Goal: Task Accomplishment & Management: Manage account settings

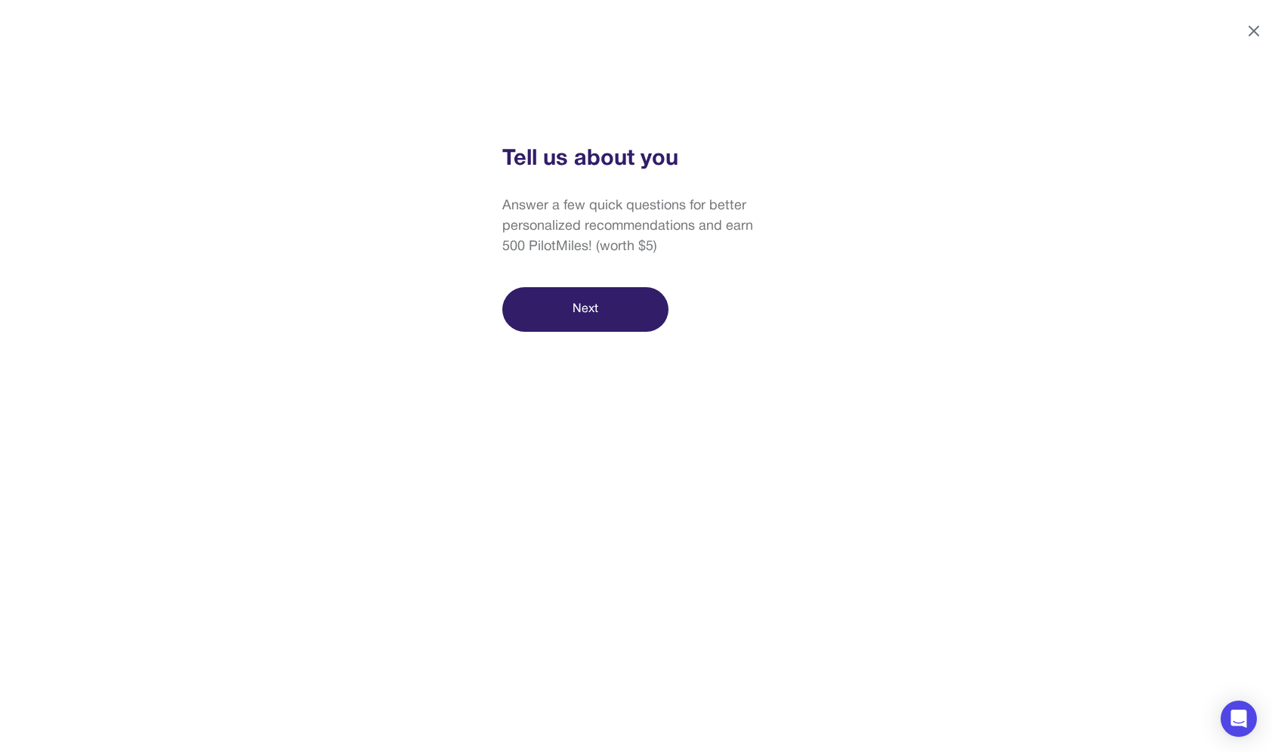
click at [1253, 30] on icon at bounding box center [1253, 30] width 9 height 9
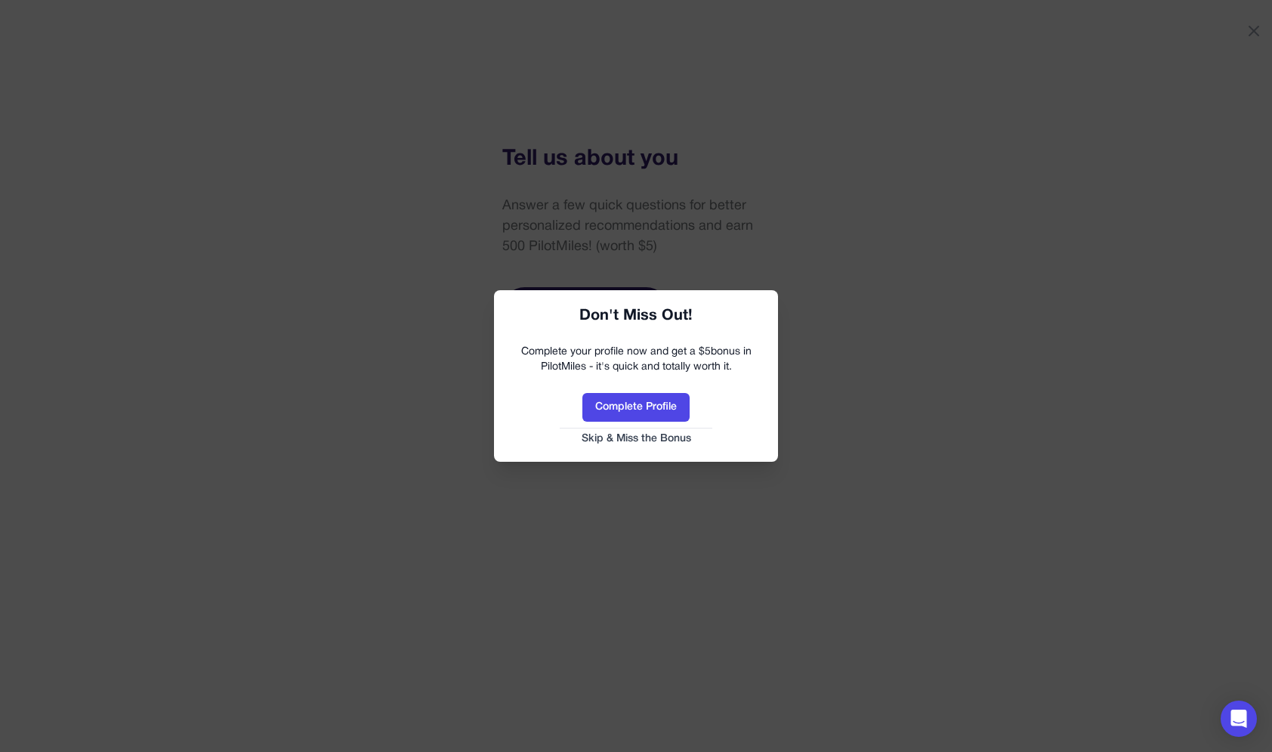
click at [679, 434] on button "Skip & Miss the Bonus" at bounding box center [636, 438] width 254 height 15
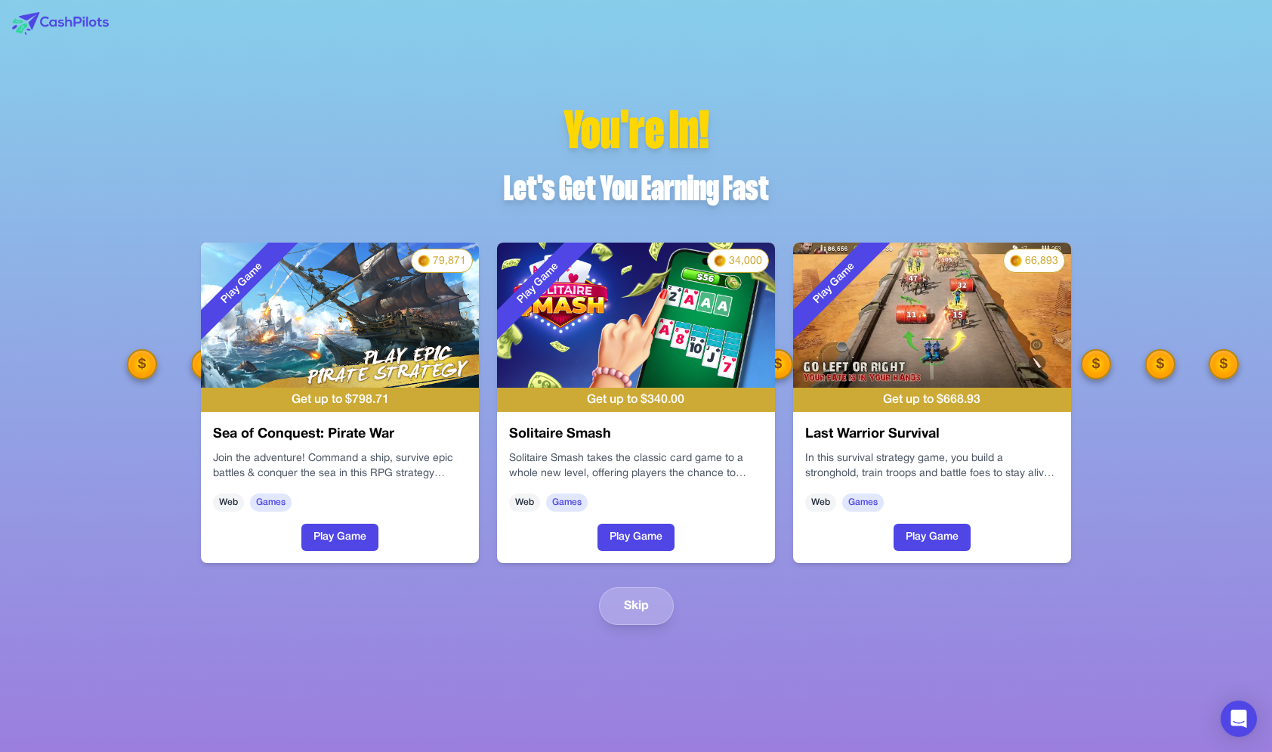
click at [642, 585] on div "You're In! Let's Get You Earning Fast Play Game 79,871 Get up to $ 798.71 Sea o…" at bounding box center [636, 363] width 918 height 521
click at [642, 592] on button "Skip" at bounding box center [636, 606] width 75 height 38
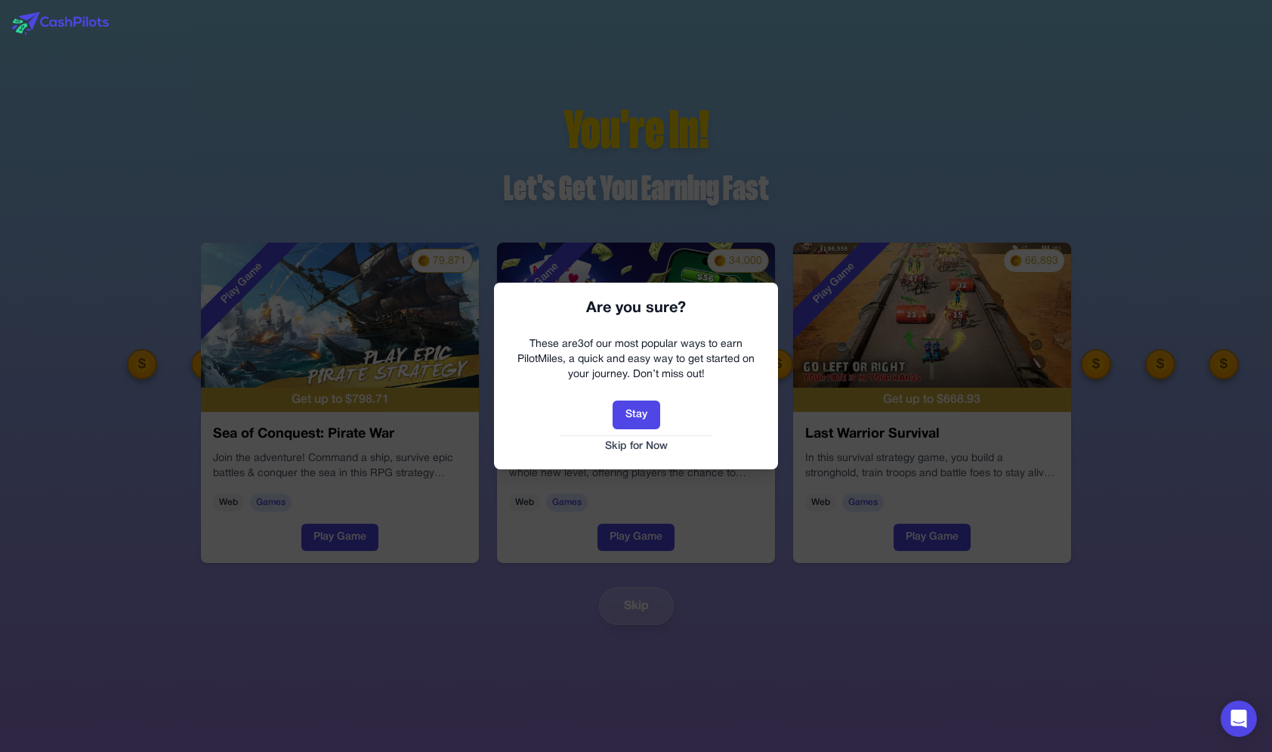
click at [639, 454] on div "Are you sure? These are 3 of our most popular ways to earn PilotMiles, a quick …" at bounding box center [636, 375] width 284 height 186
click at [639, 448] on button "Skip for Now" at bounding box center [636, 446] width 254 height 15
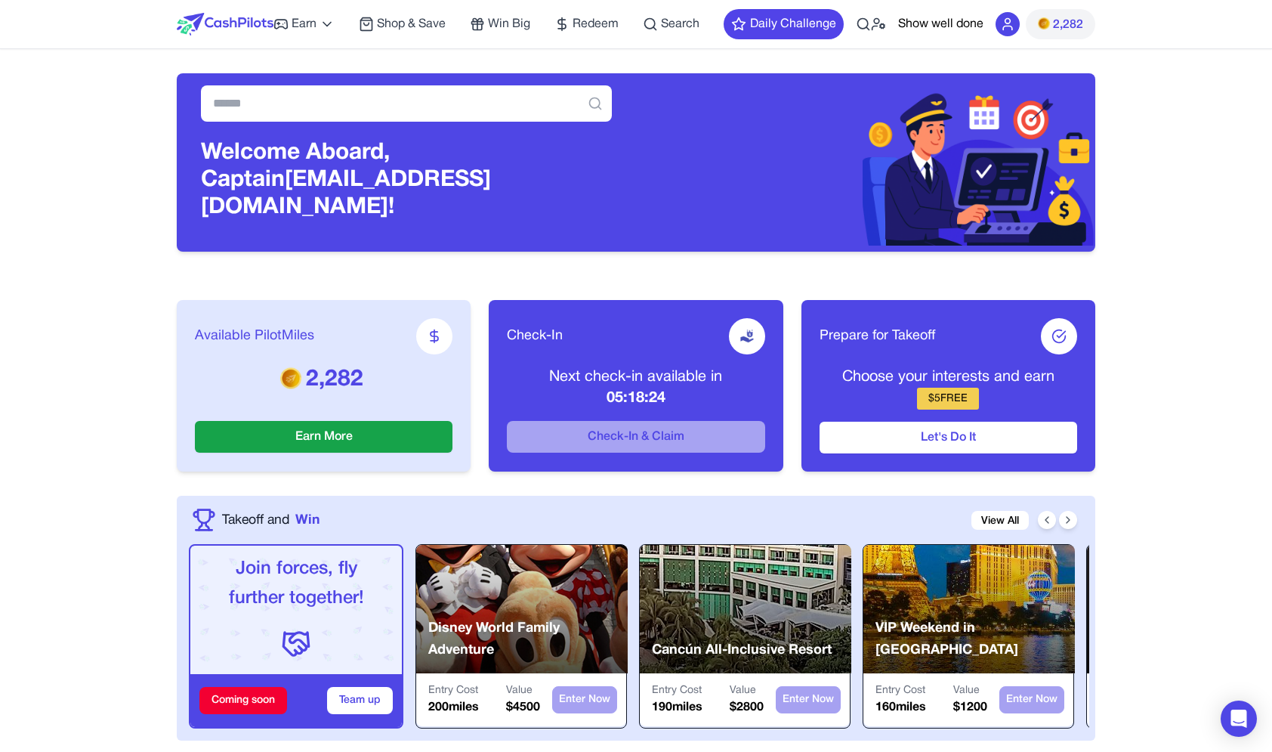
click at [1068, 22] on span "2,282" at bounding box center [1068, 25] width 30 height 18
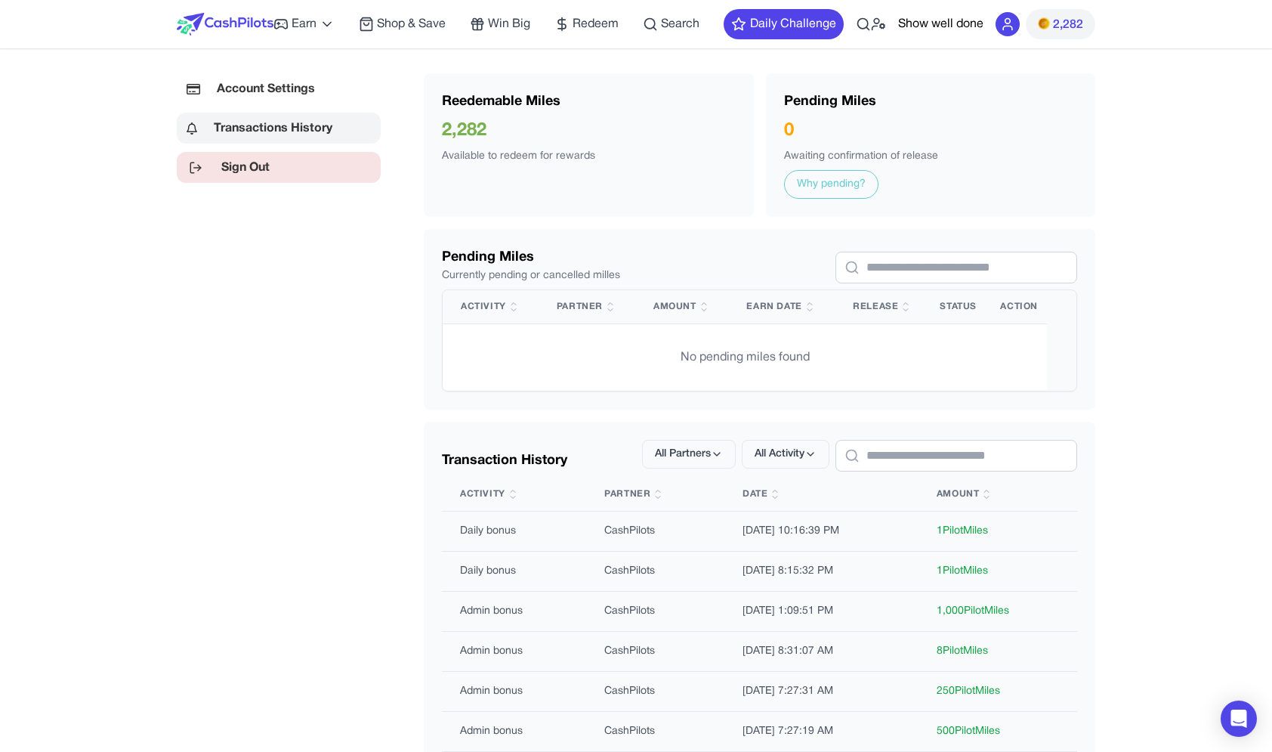
click at [270, 171] on link "Sign Out" at bounding box center [279, 167] width 204 height 31
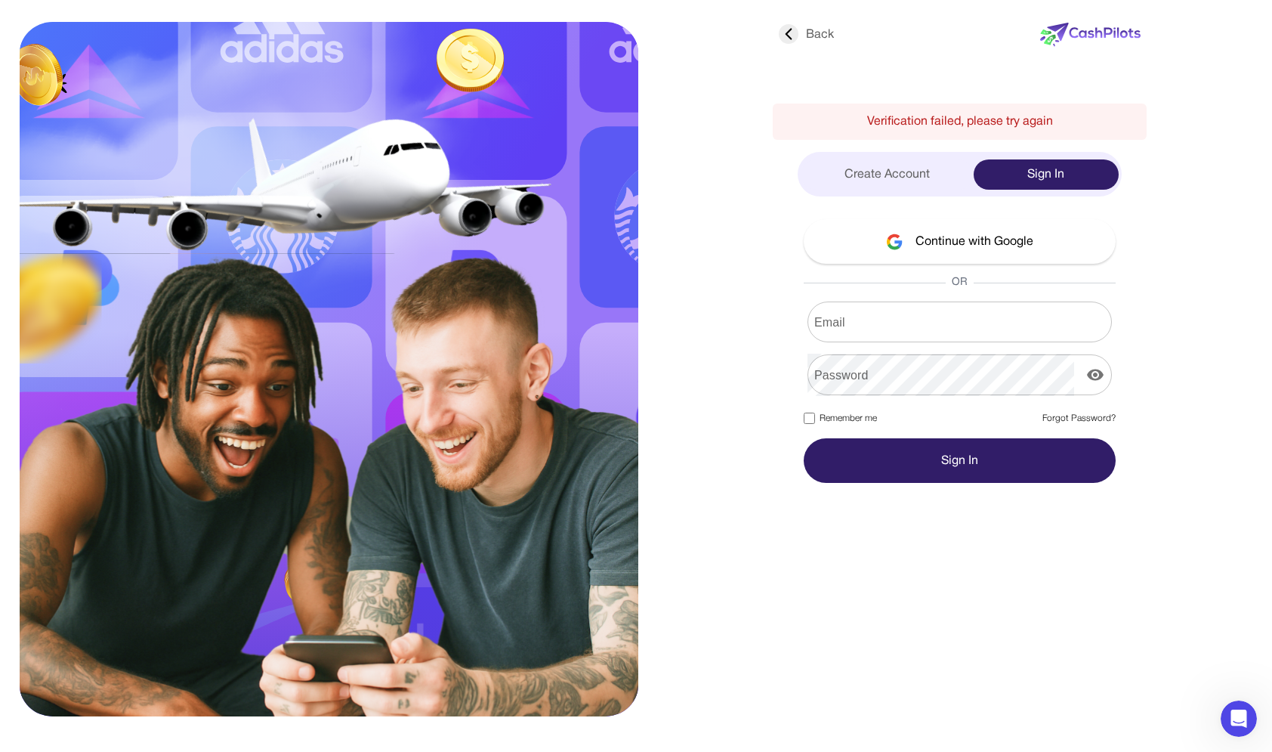
click at [937, 329] on input "Email" at bounding box center [959, 322] width 304 height 42
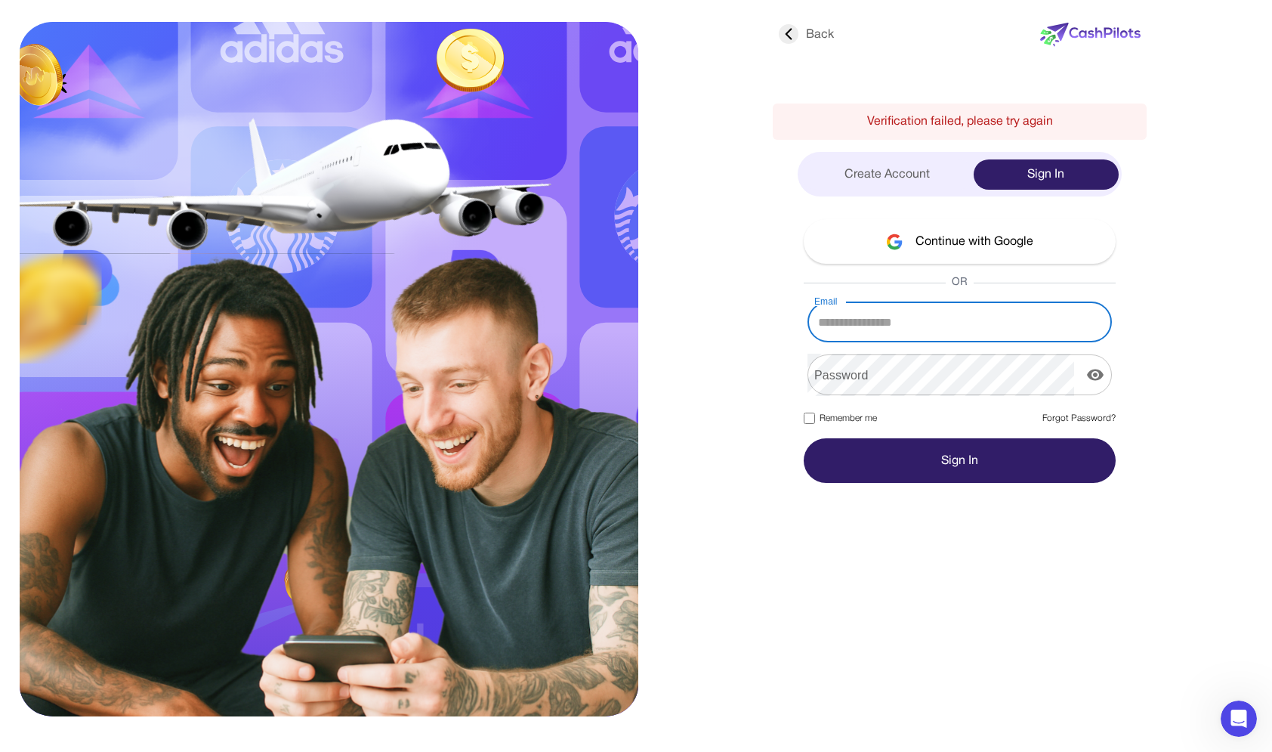
paste input "**********"
type input "**********"
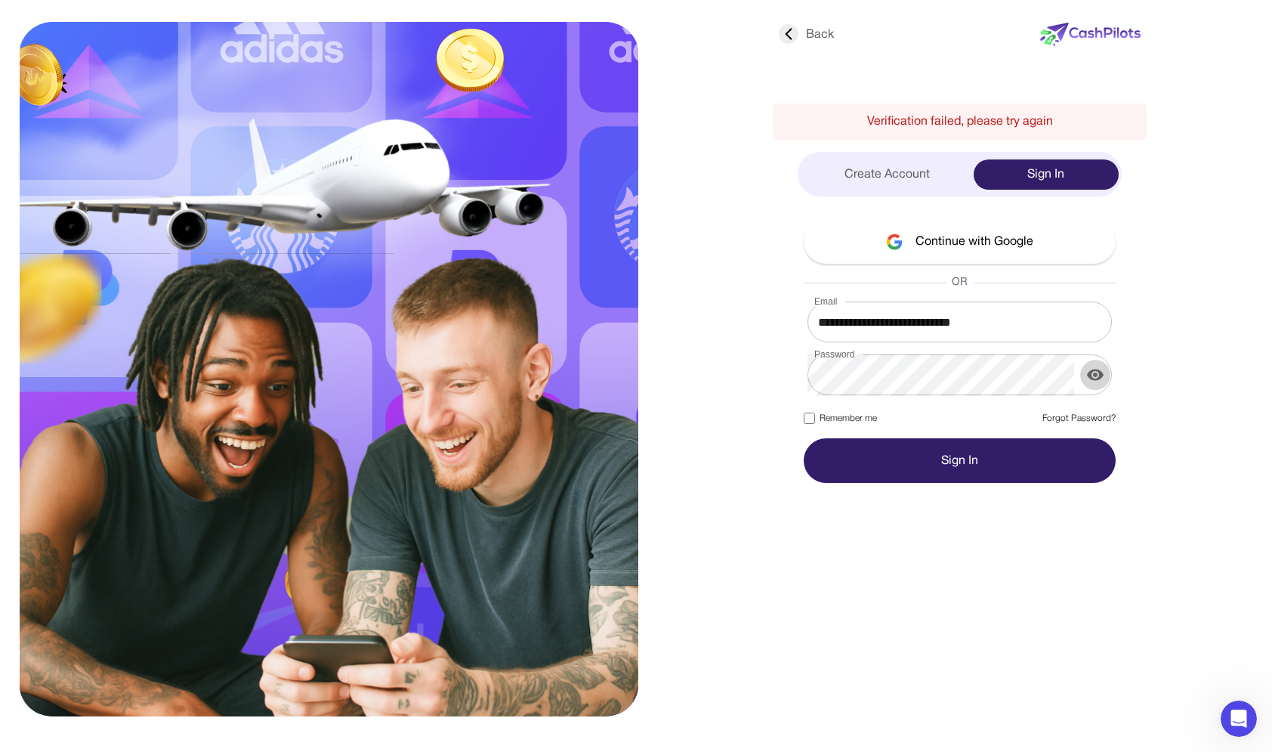
click at [1080, 360] on button "display the password" at bounding box center [1095, 375] width 30 height 30
click at [1080, 360] on button "hide the password" at bounding box center [1095, 375] width 30 height 30
click at [1080, 360] on button "display the password" at bounding box center [1095, 375] width 30 height 30
click at [897, 466] on button "Sign In" at bounding box center [960, 460] width 312 height 45
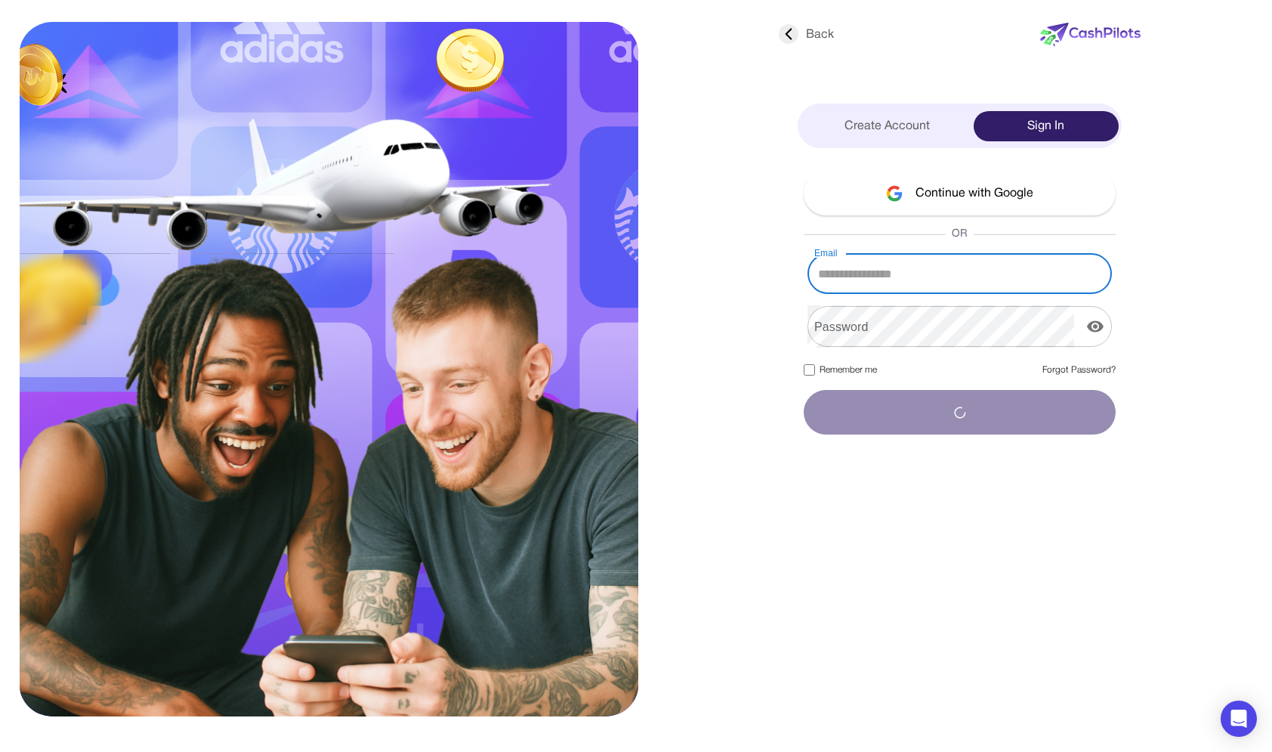
click at [690, 359] on div at bounding box center [433, 362] width 617 height 694
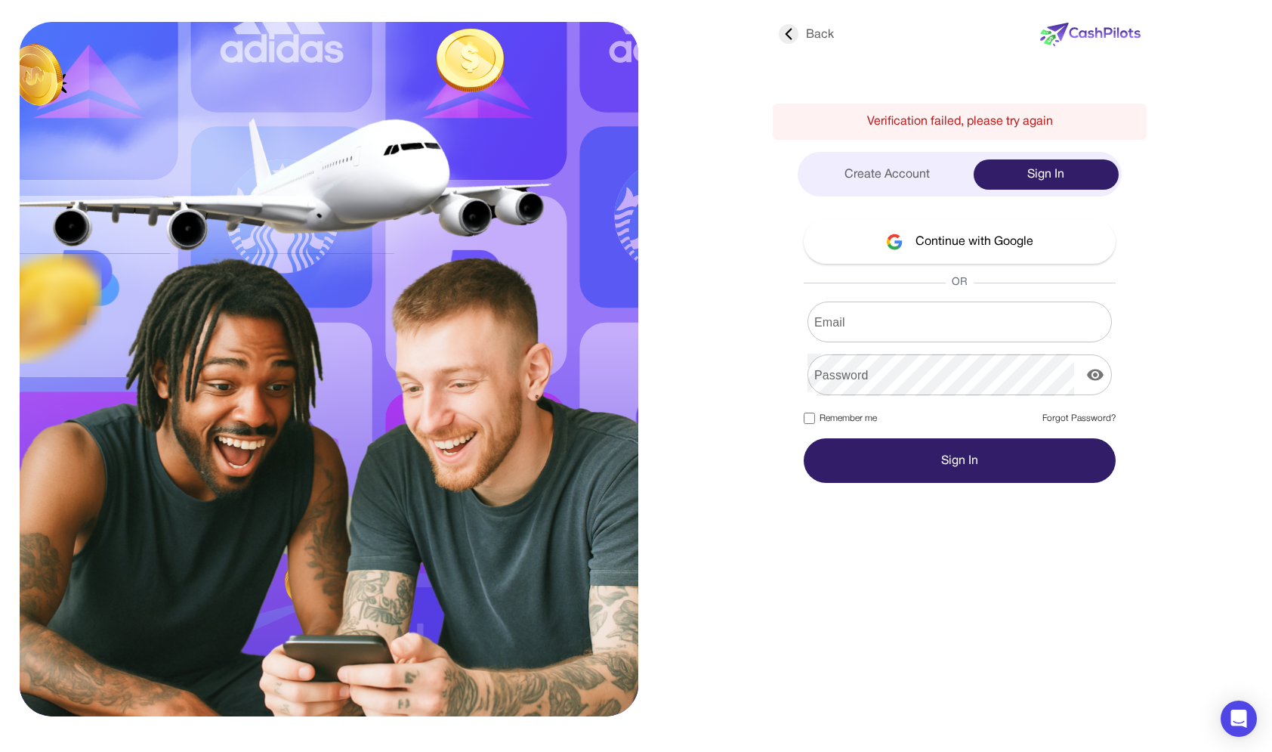
click at [940, 344] on form "Email Email Password Password Remember me Forgot Password? Sign In" at bounding box center [960, 391] width 312 height 181
